Goal: Navigation & Orientation: Find specific page/section

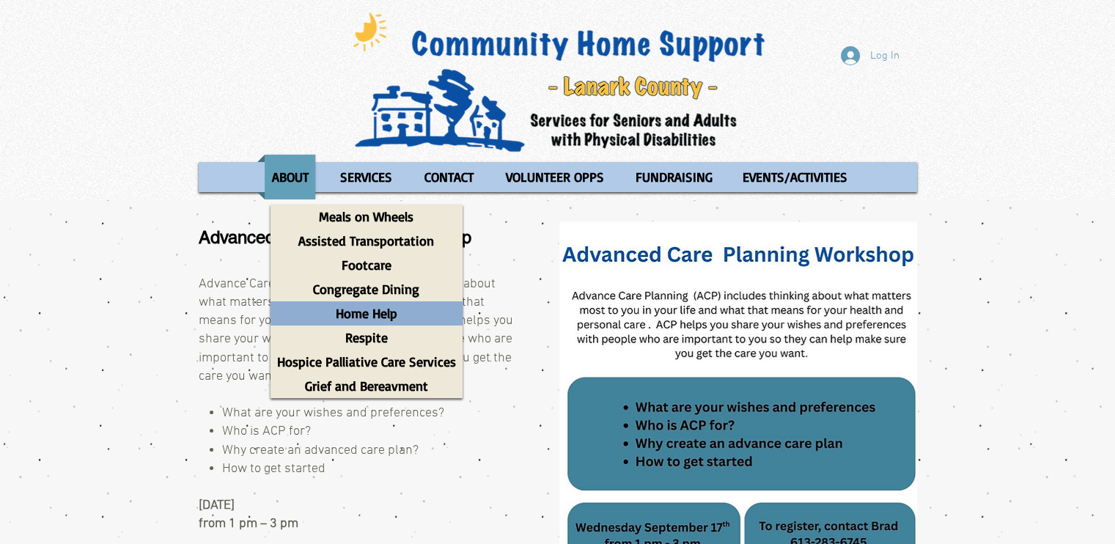
click at [375, 310] on p "Home Help" at bounding box center [366, 313] width 75 height 24
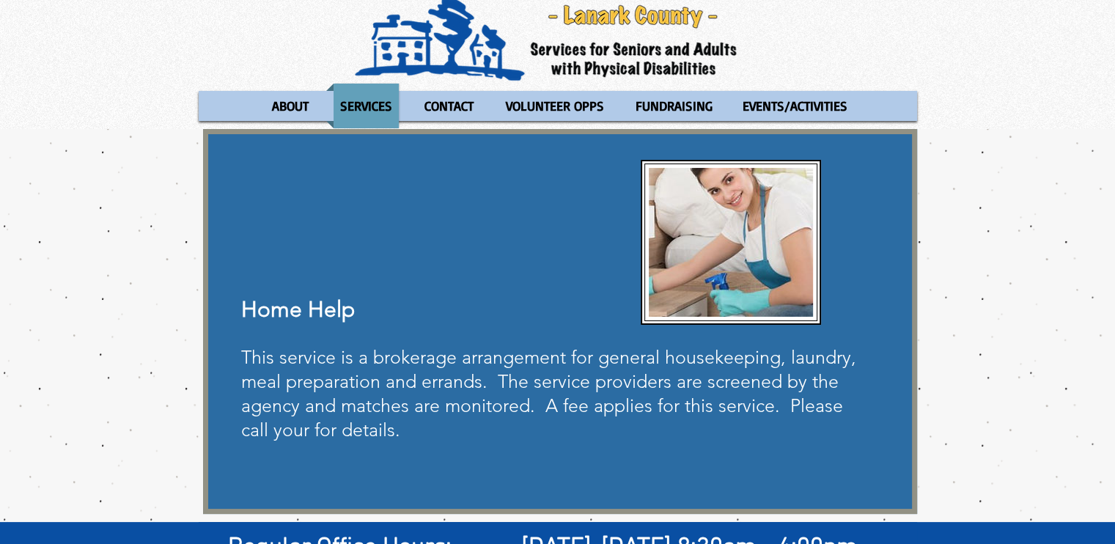
scroll to position [70, 0]
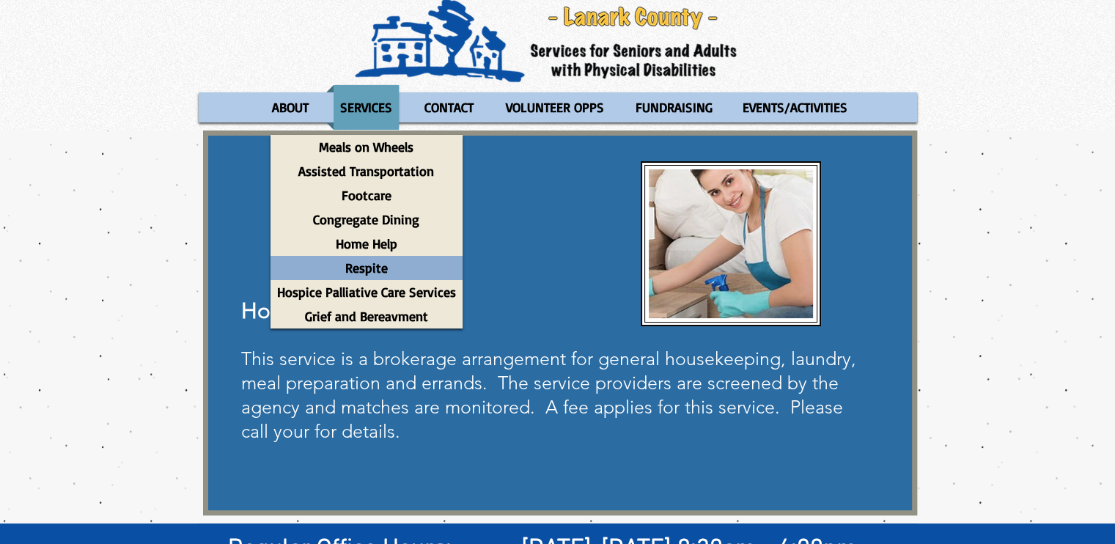
click at [379, 263] on p "Respite" at bounding box center [367, 268] width 56 height 24
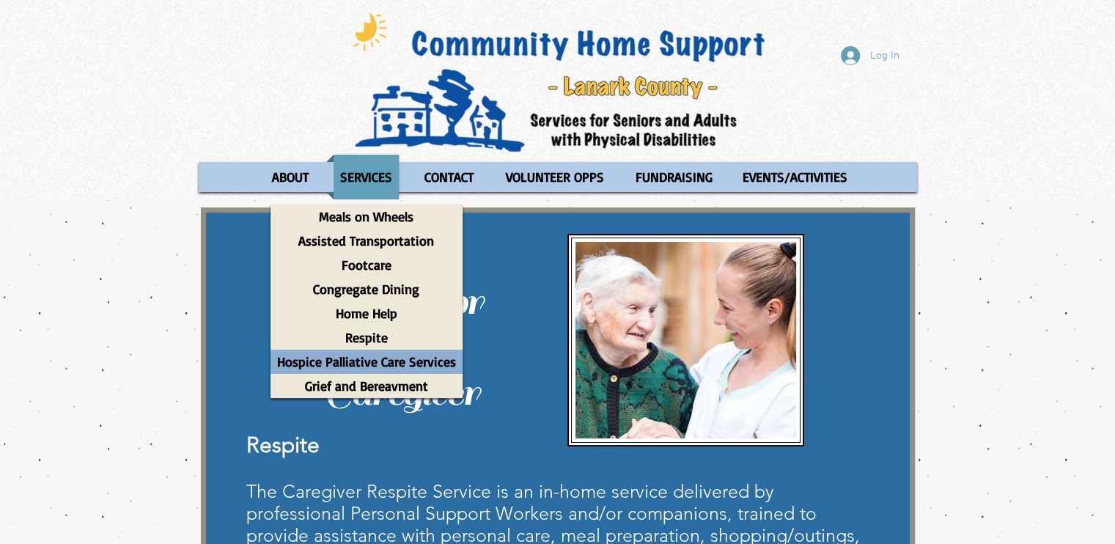
click at [387, 361] on p "Hospice Palliative Care Services" at bounding box center [366, 362] width 192 height 24
